Goal: Leave review/rating

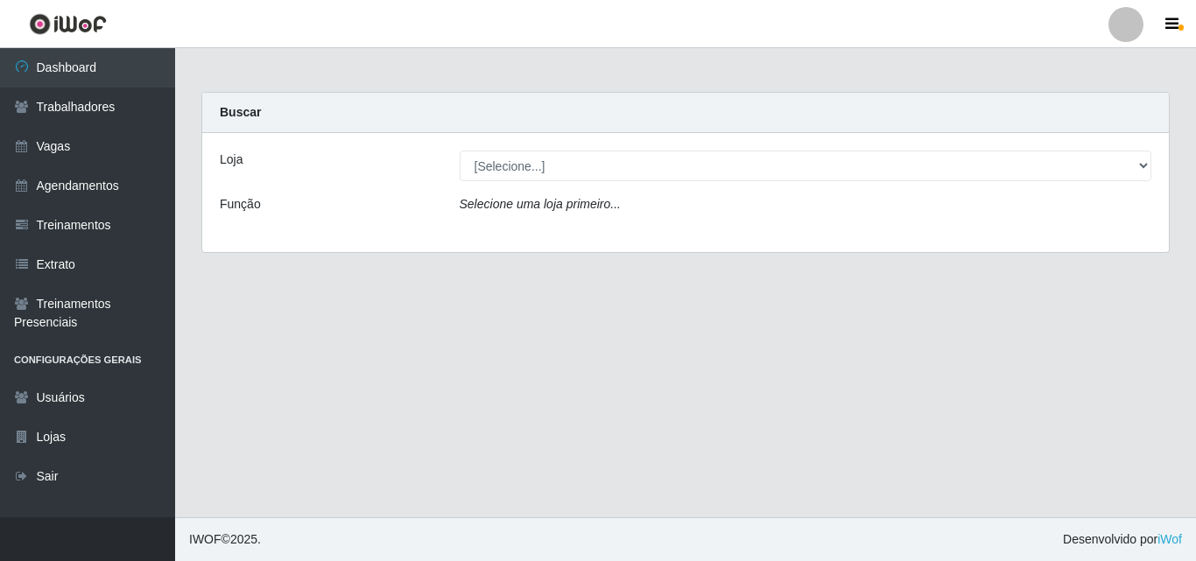
click at [460, 151] on select "[Selecione...] Chinatown Sushimi - [GEOGRAPHIC_DATA]" at bounding box center [806, 166] width 693 height 31
click at [552, 193] on div "Loja [Selecione...] Chinatown Sushimi - [GEOGRAPHIC_DATA] Função Selecione uma …" at bounding box center [685, 192] width 967 height 119
click at [533, 191] on div "Loja [Selecione...] Chinatown Sushimi - [GEOGRAPHIC_DATA] Função Selecione uma …" at bounding box center [685, 192] width 967 height 119
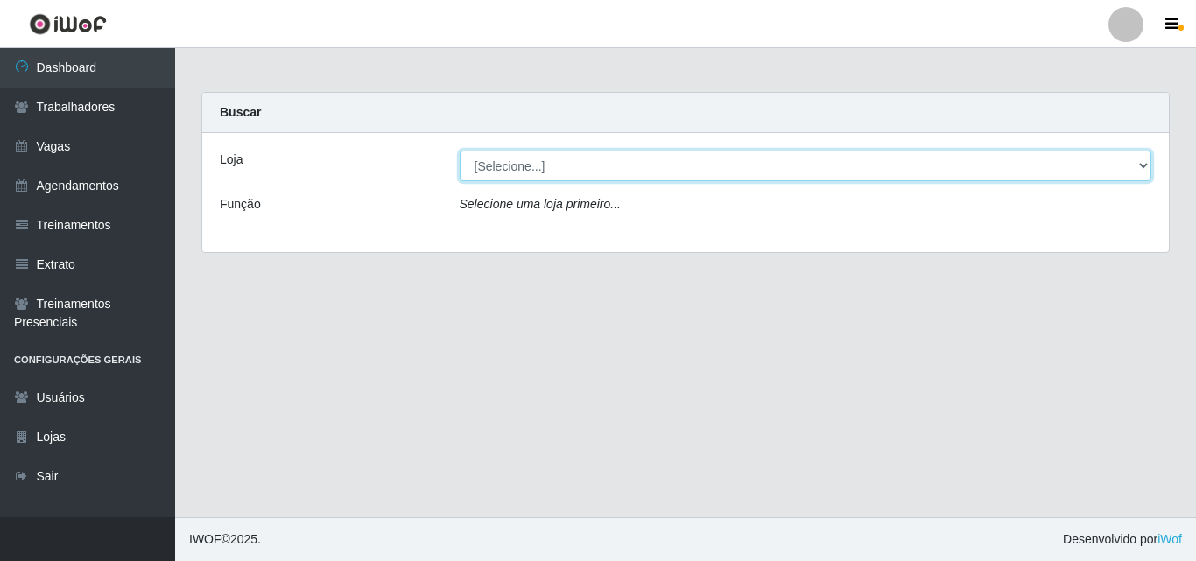
click at [522, 176] on select "[Selecione...] Chinatown Sushimi - [GEOGRAPHIC_DATA]" at bounding box center [806, 166] width 693 height 31
select select "357"
click at [460, 151] on select "[Selecione...] Chinatown Sushimi - [GEOGRAPHIC_DATA]" at bounding box center [806, 166] width 693 height 31
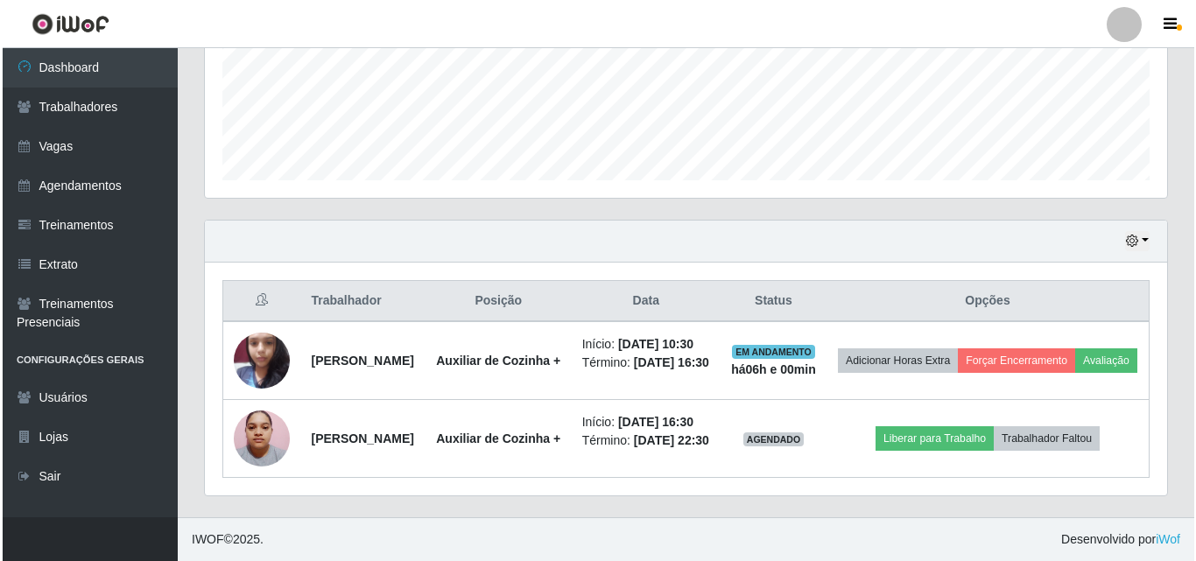
scroll to position [509, 0]
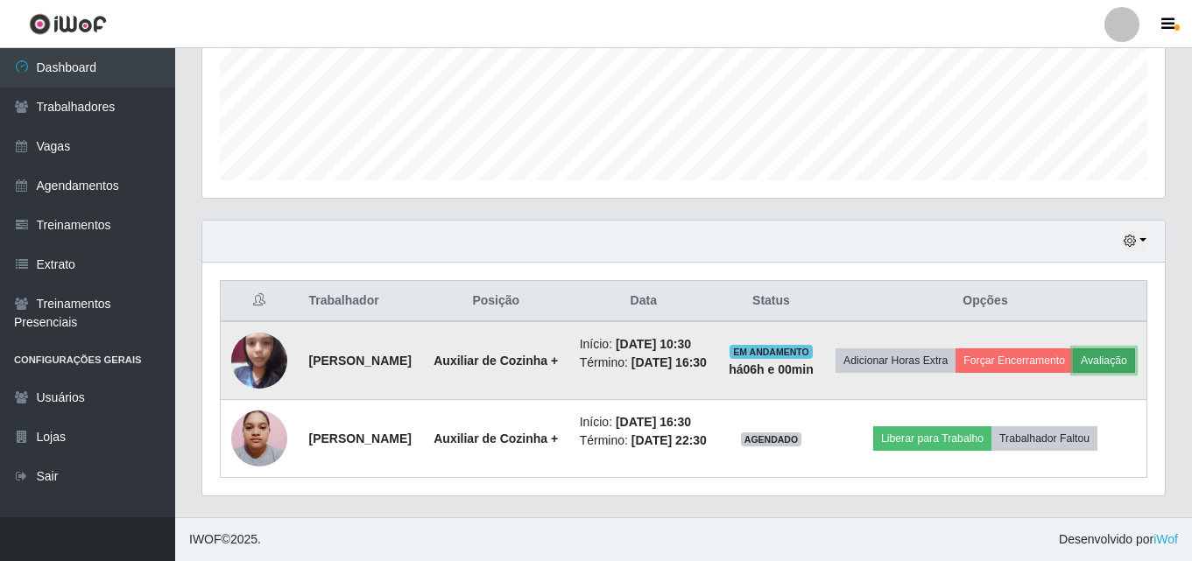
click at [1072, 348] on button "Avaliação" at bounding box center [1103, 360] width 62 height 25
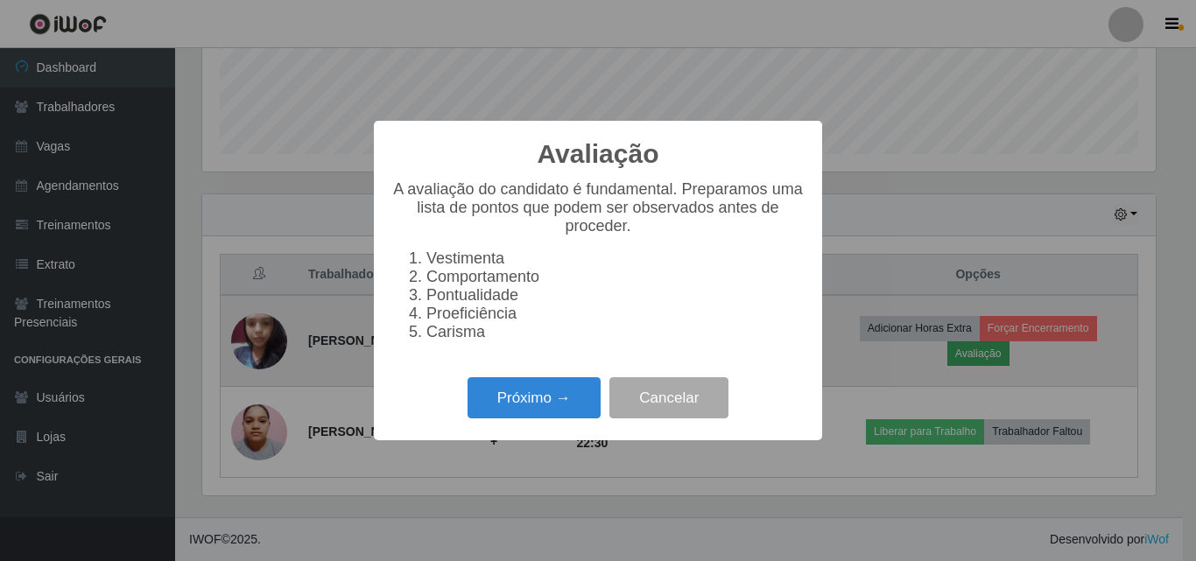
scroll to position [363, 953]
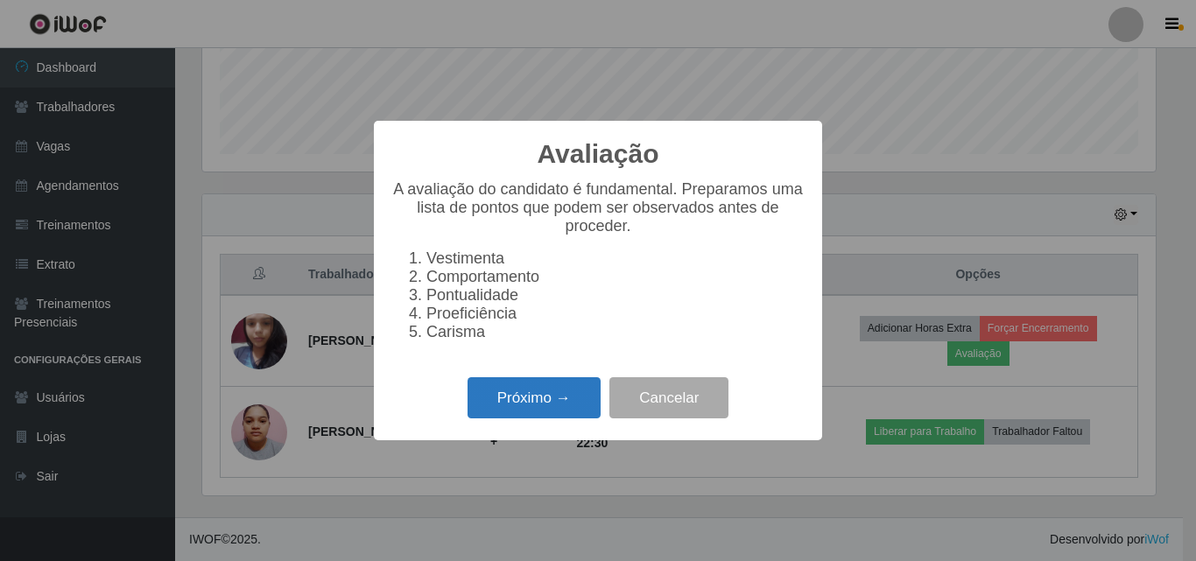
click at [531, 404] on button "Próximo →" at bounding box center [534, 397] width 133 height 41
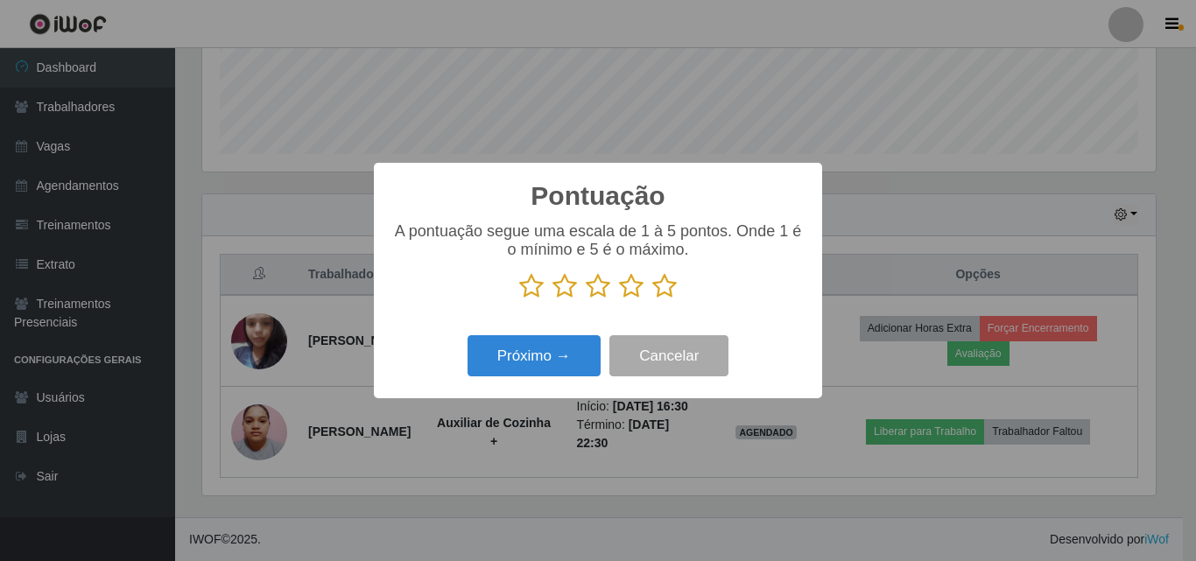
scroll to position [875120, 874530]
drag, startPoint x: 668, startPoint y: 289, endPoint x: 596, endPoint y: 348, distance: 92.7
click at [667, 289] on icon at bounding box center [664, 286] width 25 height 26
click at [652, 299] on input "radio" at bounding box center [652, 299] width 0 height 0
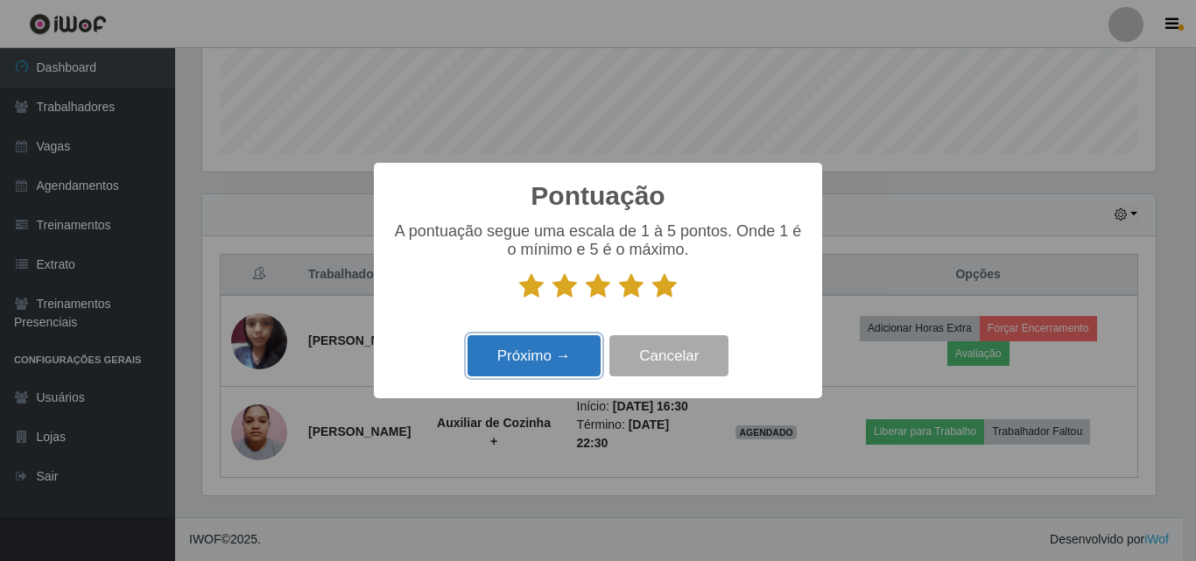
click at [561, 358] on button "Próximo →" at bounding box center [534, 355] width 133 height 41
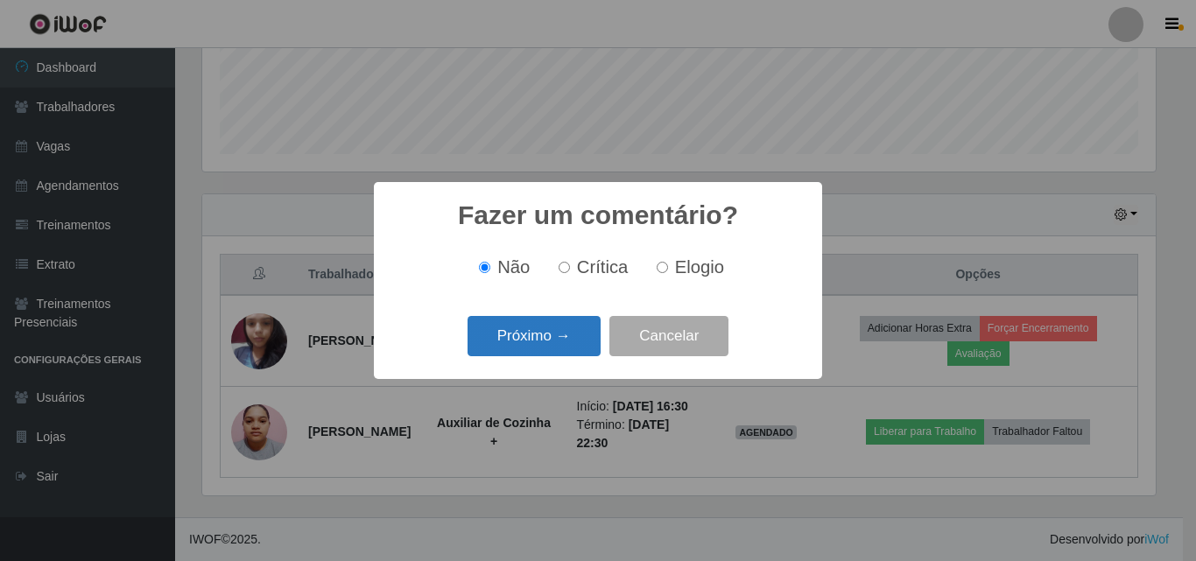
click at [562, 337] on button "Próximo →" at bounding box center [534, 336] width 133 height 41
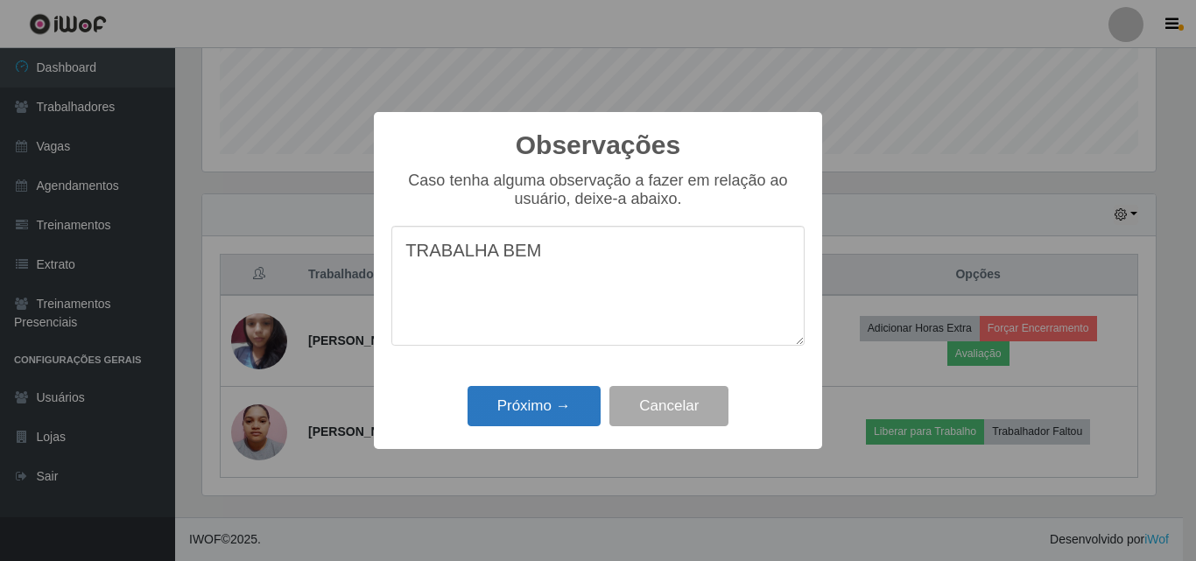
type textarea "TRABALHA BEM"
click at [539, 406] on button "Próximo →" at bounding box center [534, 406] width 133 height 41
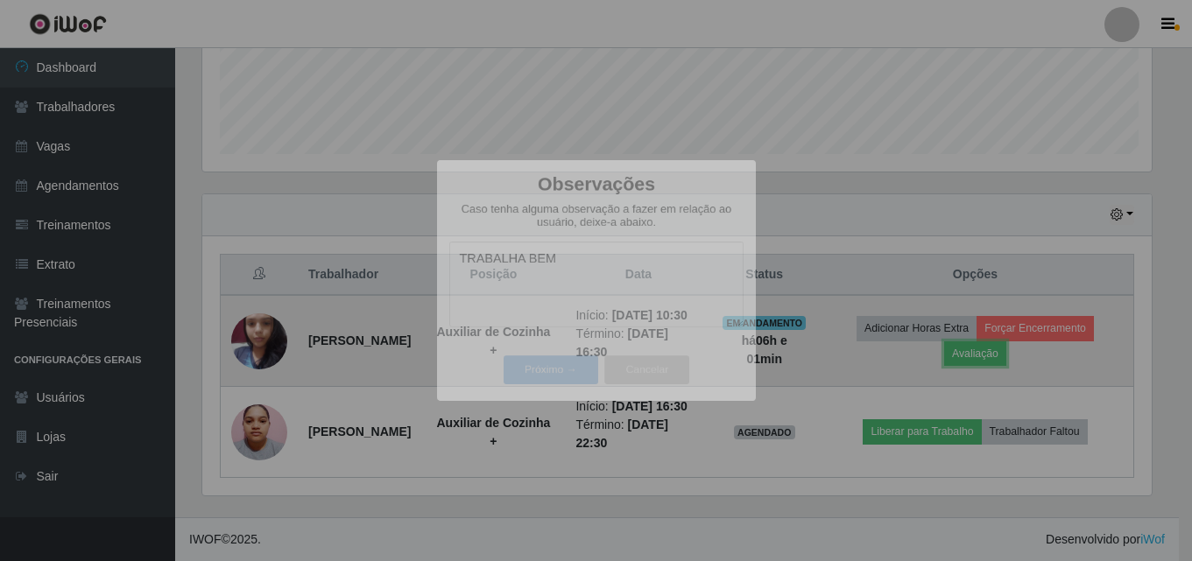
scroll to position [363, 962]
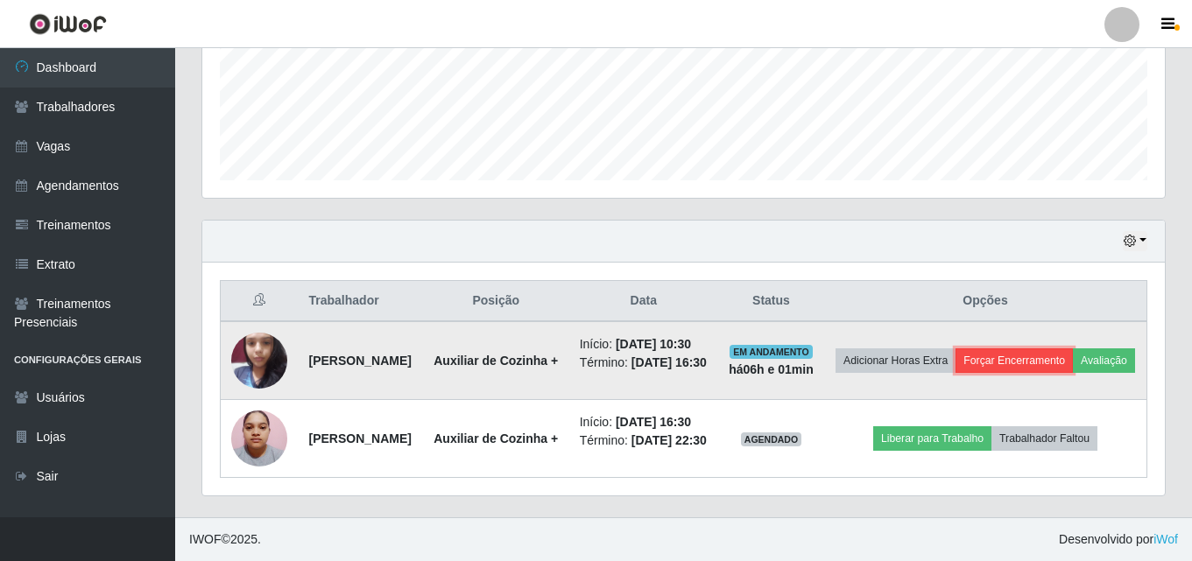
click at [1057, 348] on button "Forçar Encerramento" at bounding box center [1013, 360] width 117 height 25
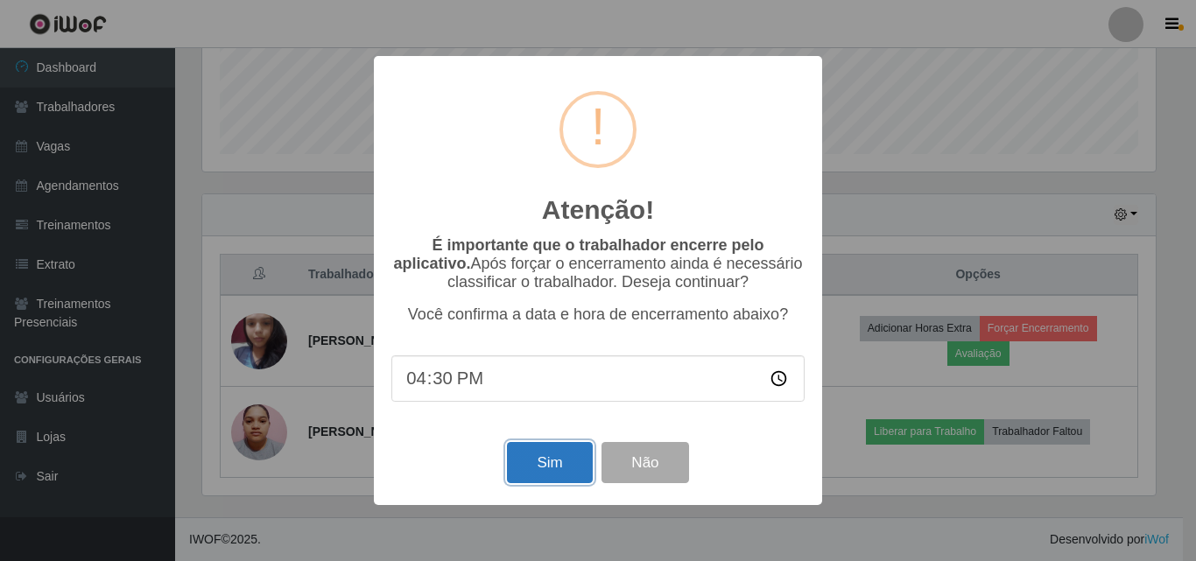
click at [558, 470] on button "Sim" at bounding box center [549, 462] width 85 height 41
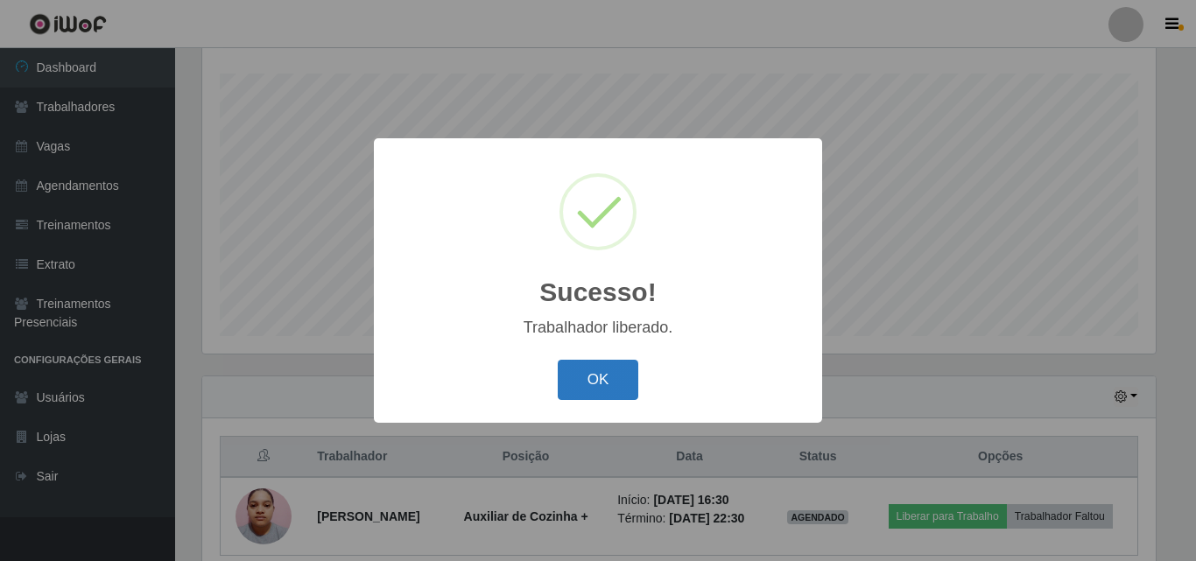
click at [599, 385] on button "OK" at bounding box center [598, 380] width 81 height 41
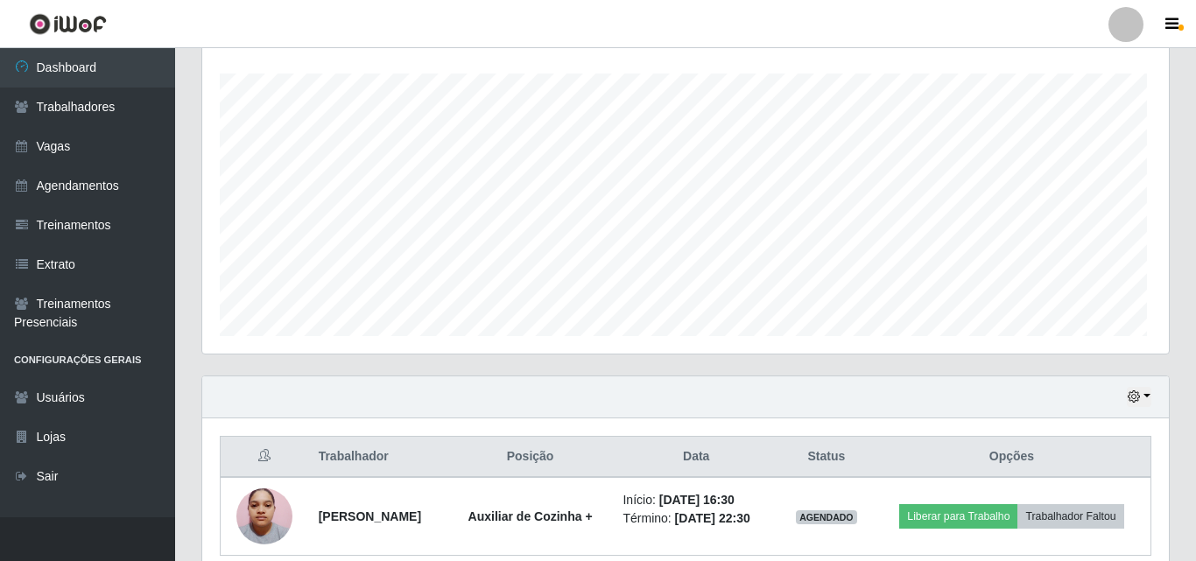
scroll to position [363, 962]
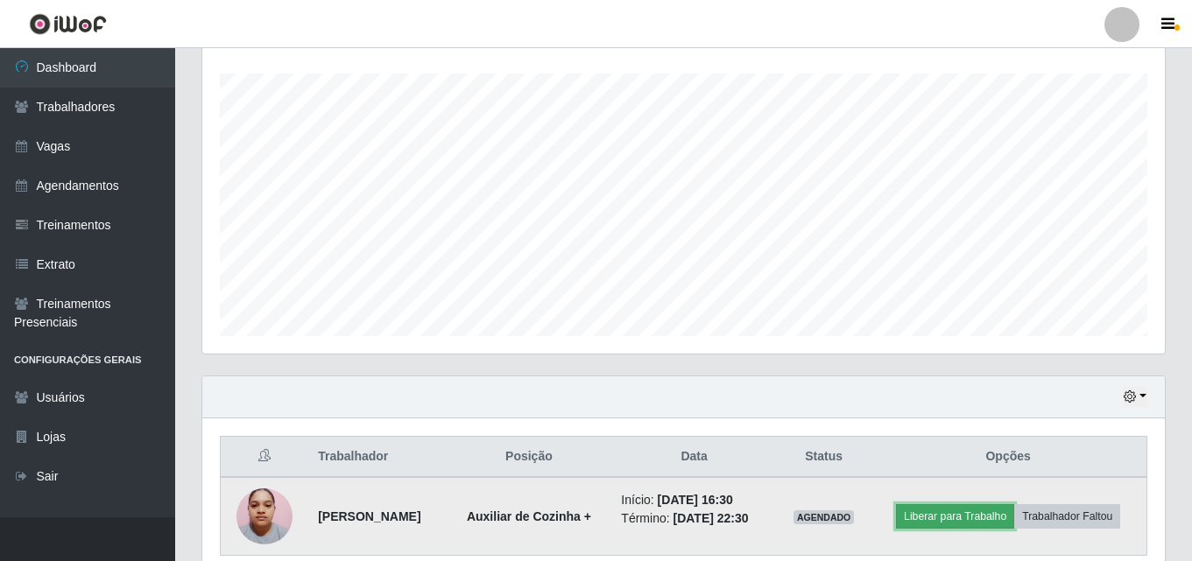
click at [960, 513] on button "Liberar para Trabalho" at bounding box center [955, 516] width 118 height 25
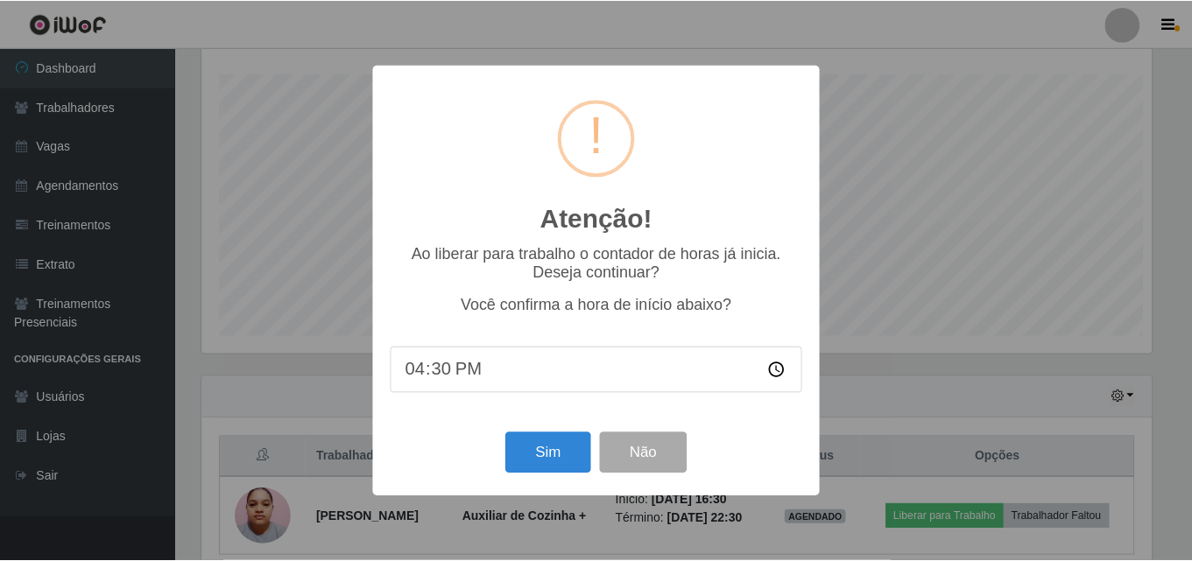
scroll to position [363, 953]
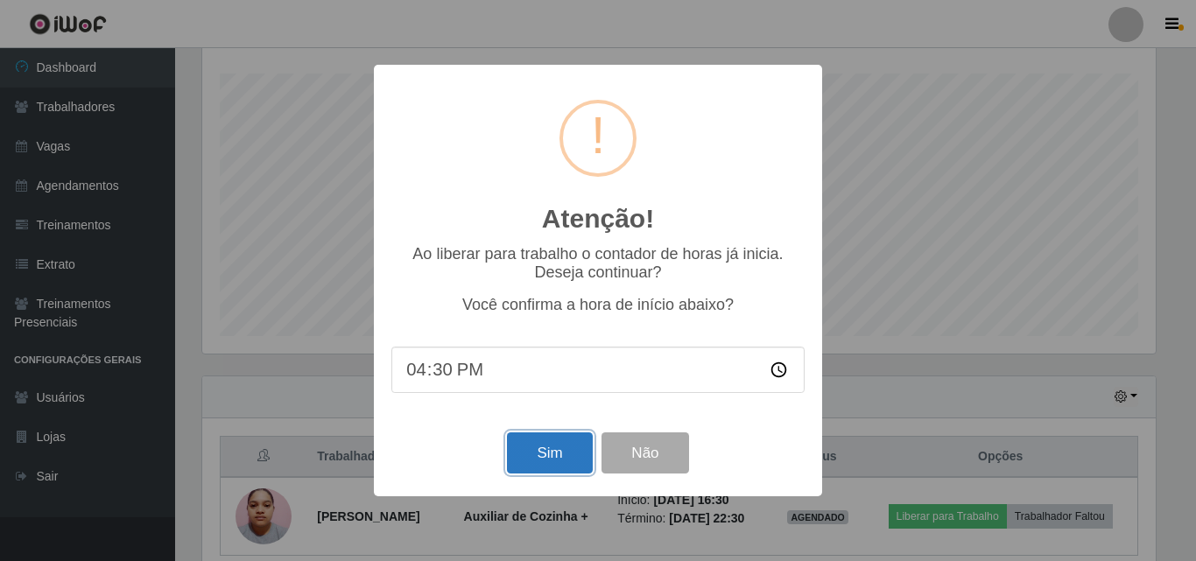
click at [550, 465] on button "Sim" at bounding box center [549, 452] width 85 height 41
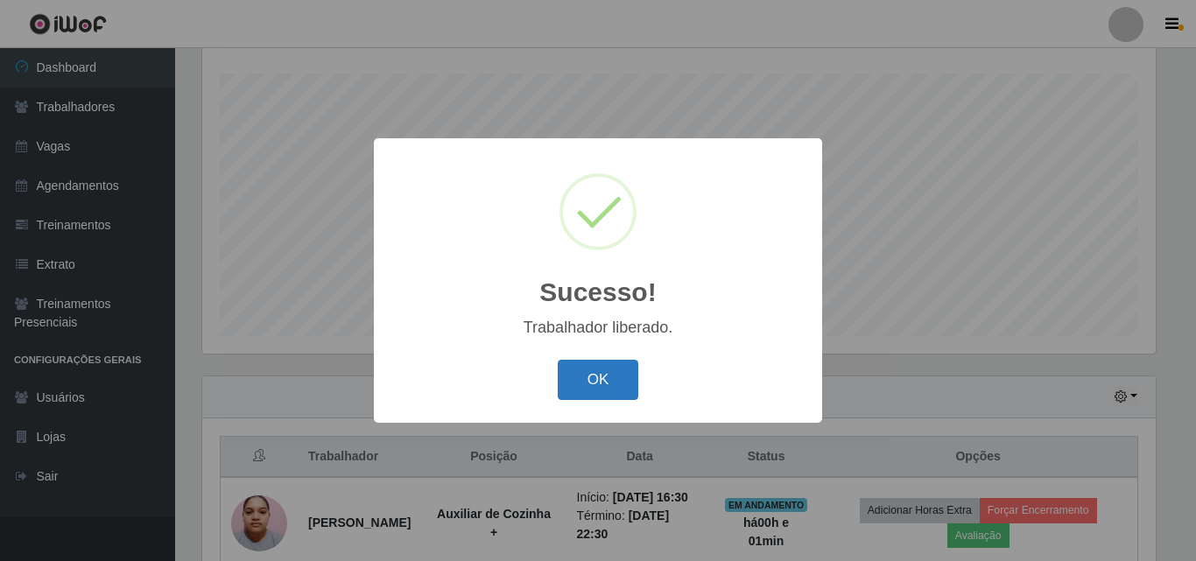
click at [601, 384] on button "OK" at bounding box center [598, 380] width 81 height 41
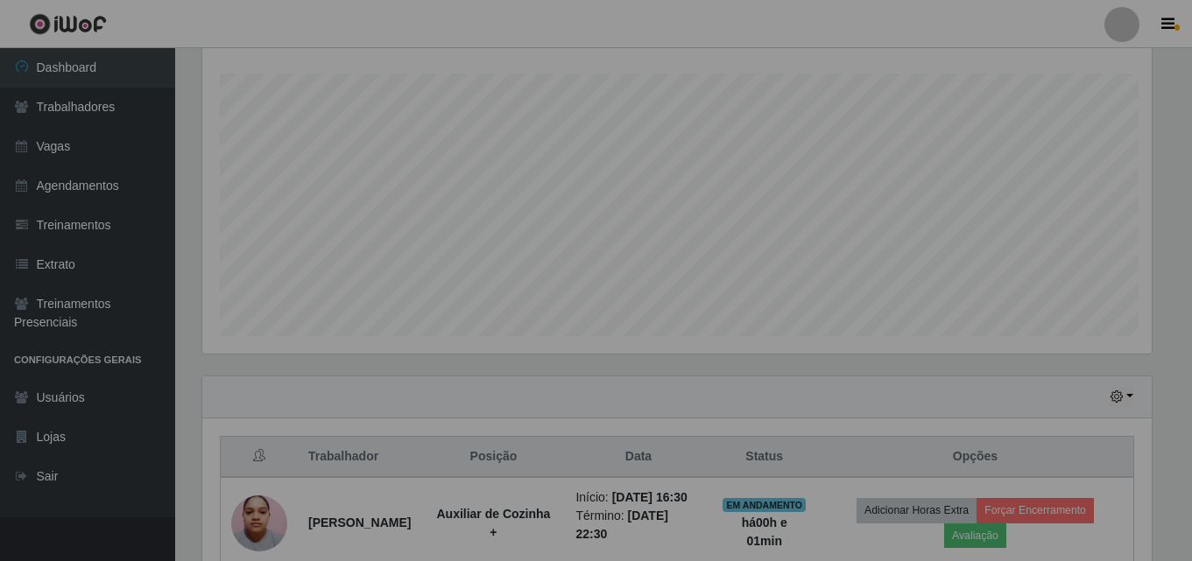
scroll to position [363, 962]
